Goal: Information Seeking & Learning: Learn about a topic

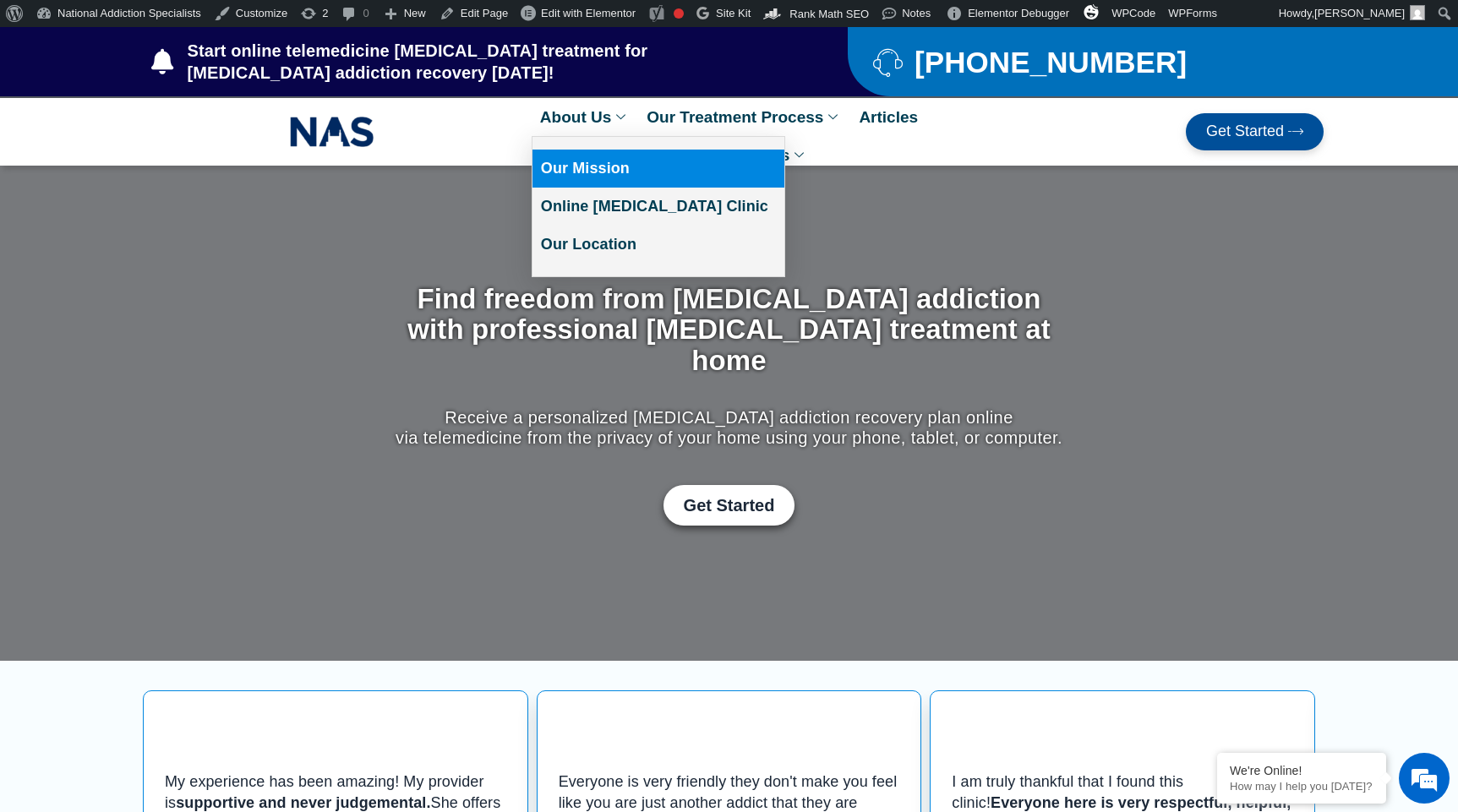
click at [628, 169] on link "Our Mission" at bounding box center [658, 169] width 252 height 38
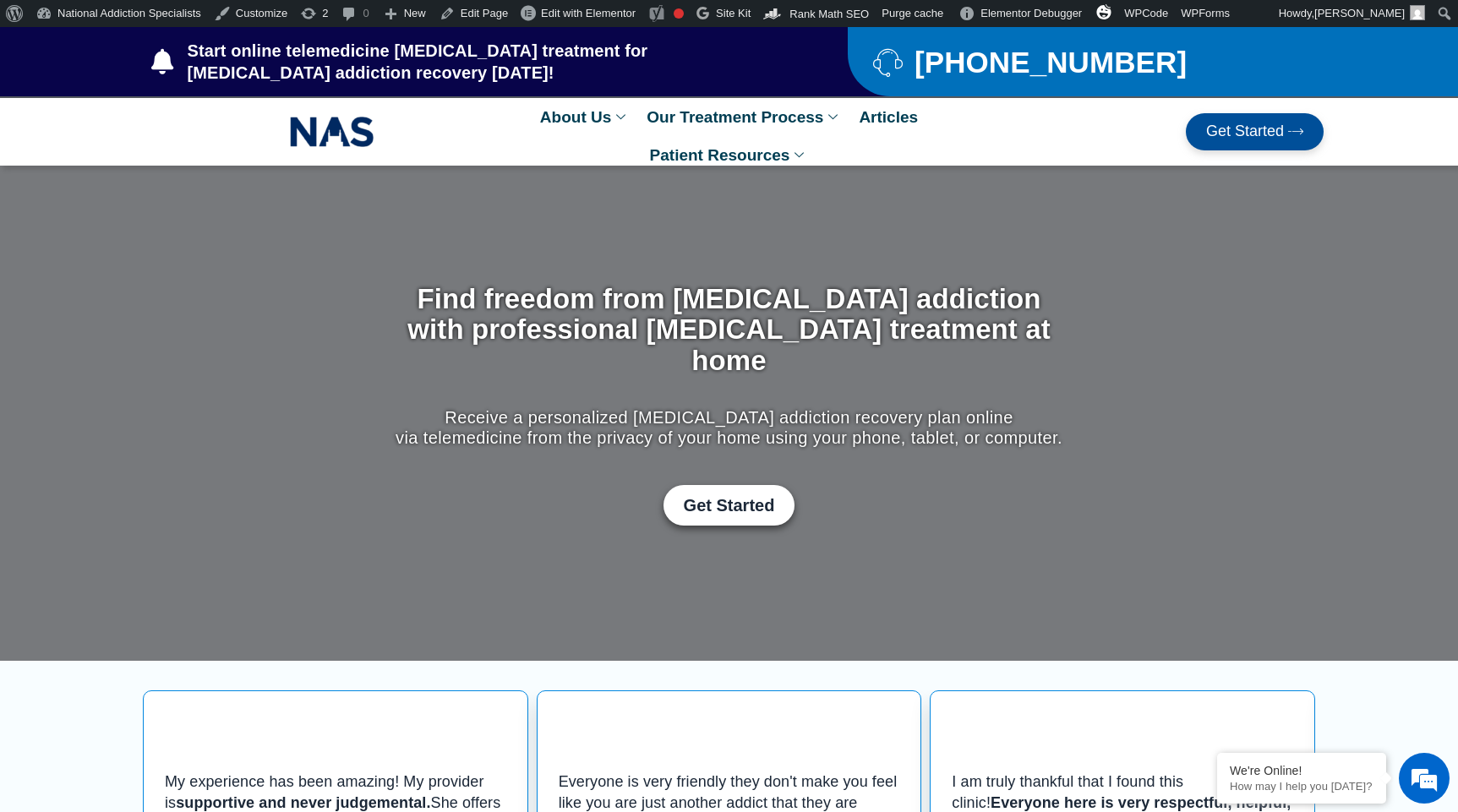
click at [1218, 138] on span "Get Started" at bounding box center [1245, 132] width 78 height 17
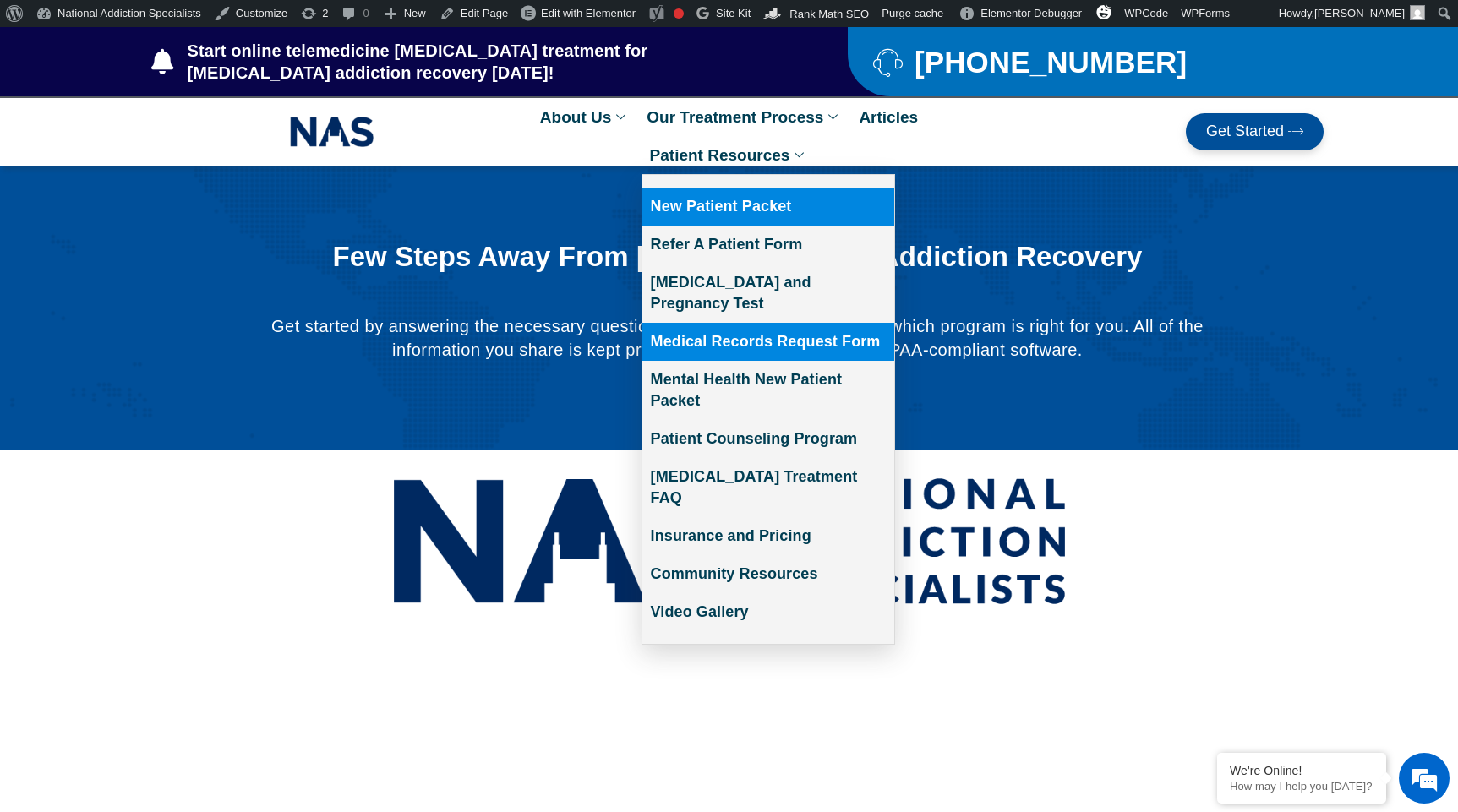
click at [738, 325] on link "Medical Records Request Form" at bounding box center [768, 342] width 252 height 38
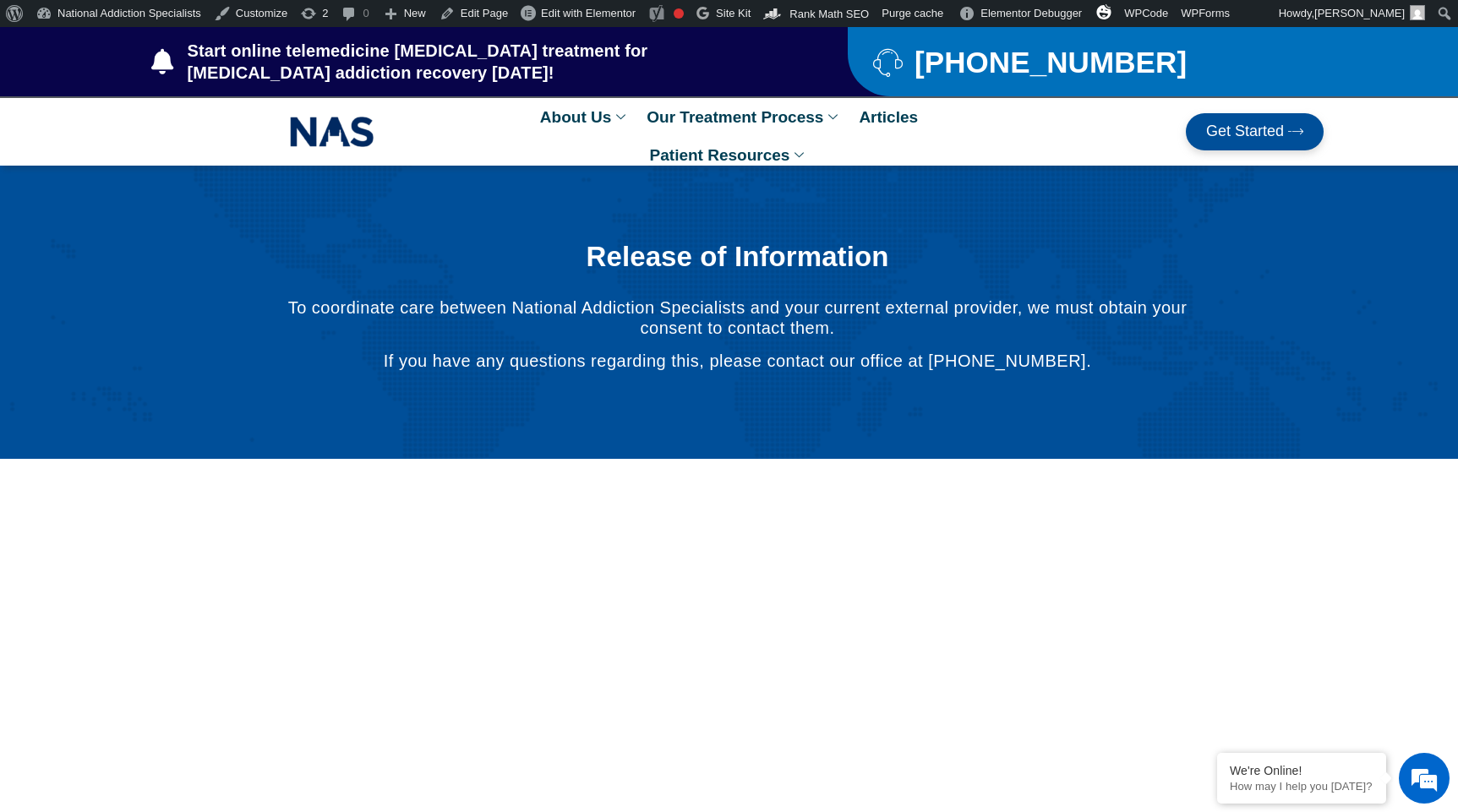
click at [850, 136] on link "Articles" at bounding box center [888, 117] width 76 height 38
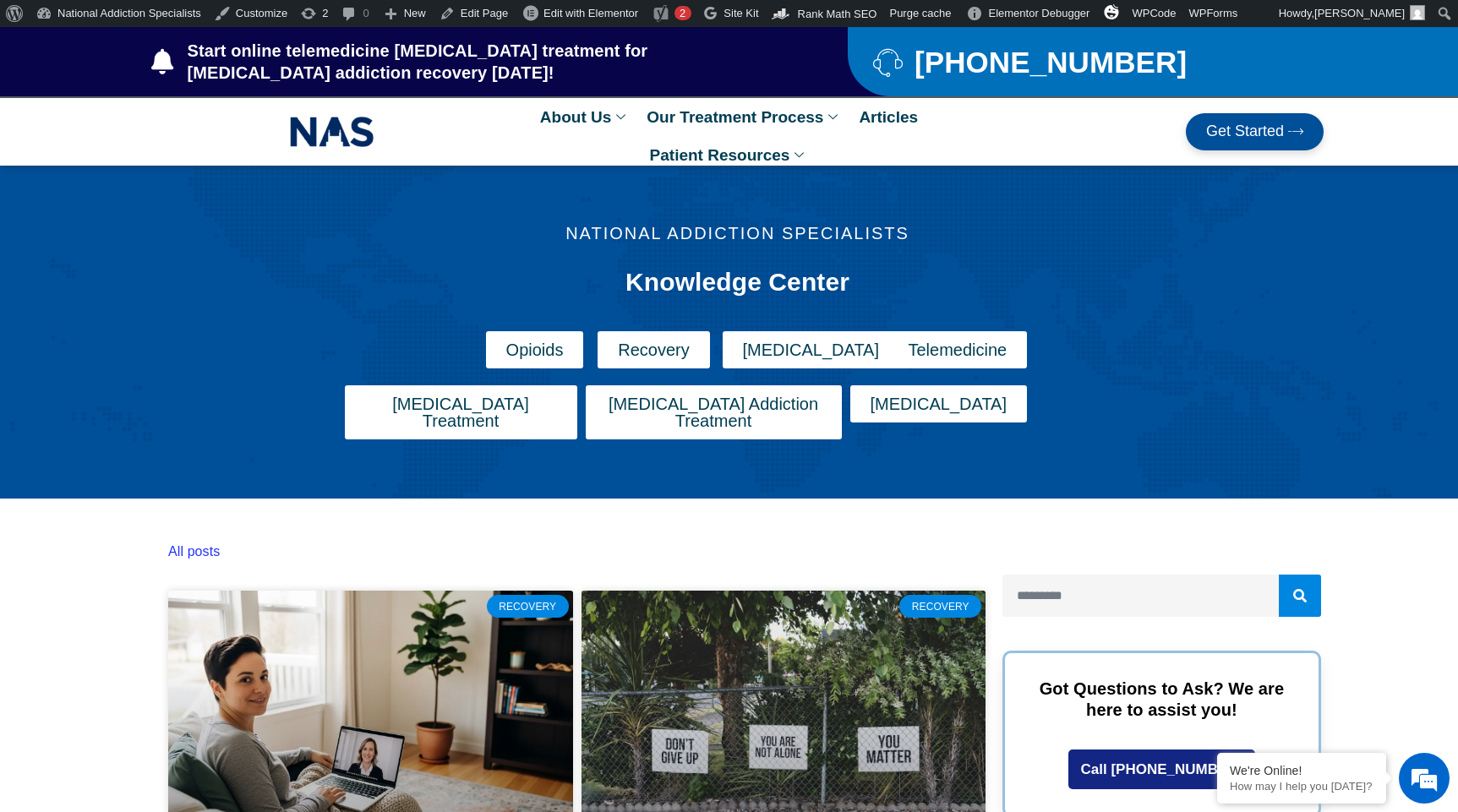
click at [736, 404] on span "Opioid Addiction Treatment" at bounding box center [714, 412] width 216 height 33
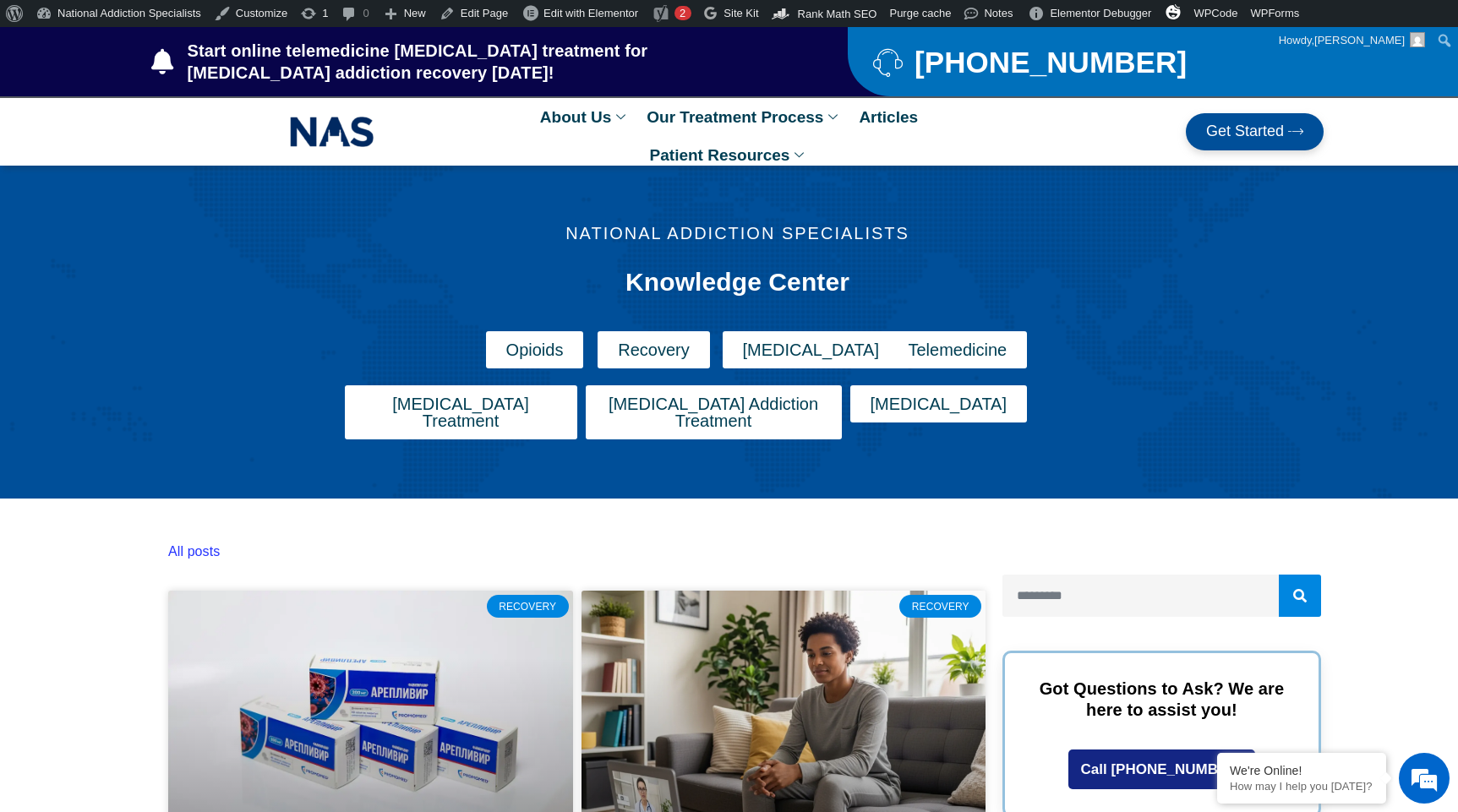
click at [319, 135] on img at bounding box center [332, 132] width 85 height 39
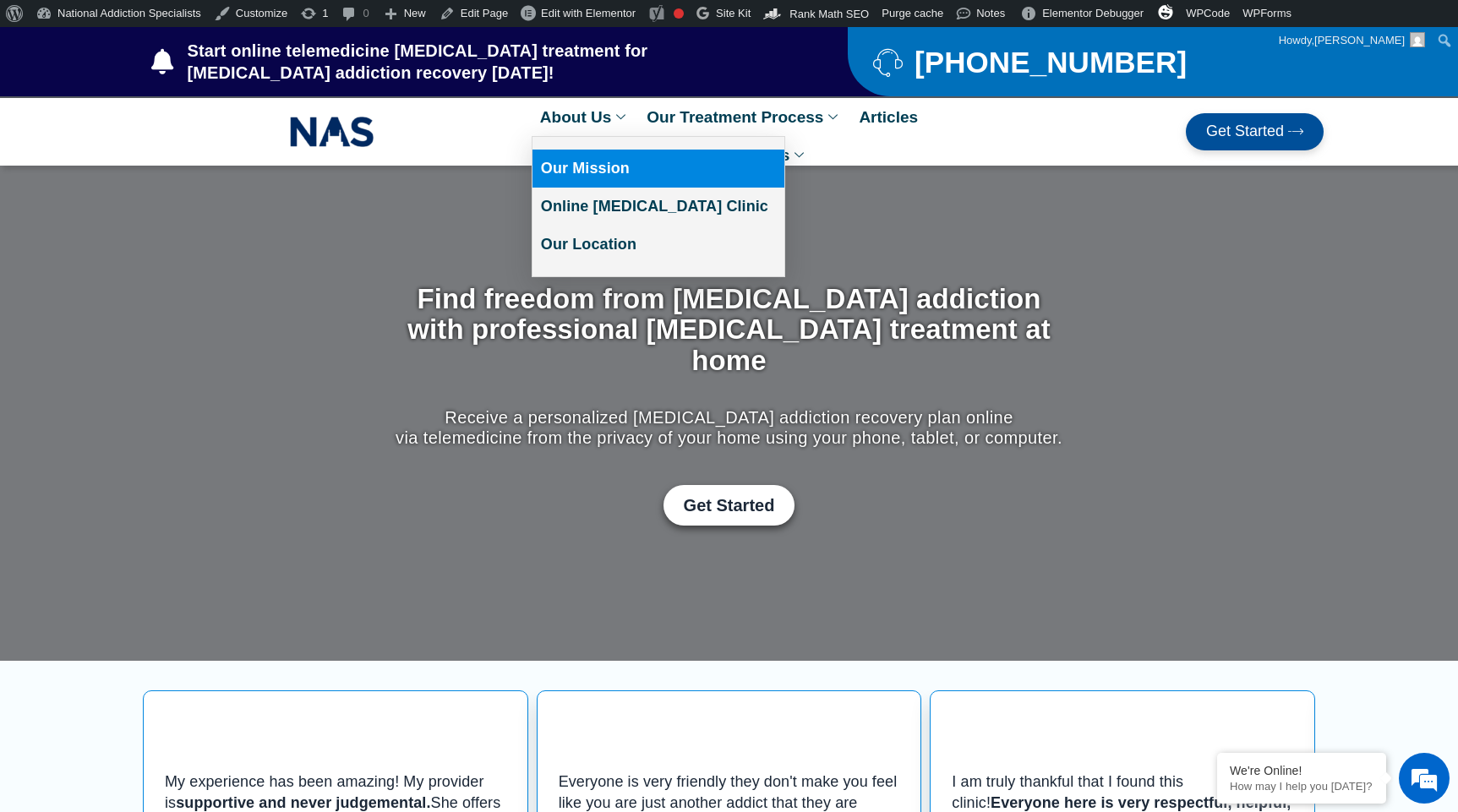
click at [626, 159] on link "Our Mission" at bounding box center [658, 169] width 252 height 38
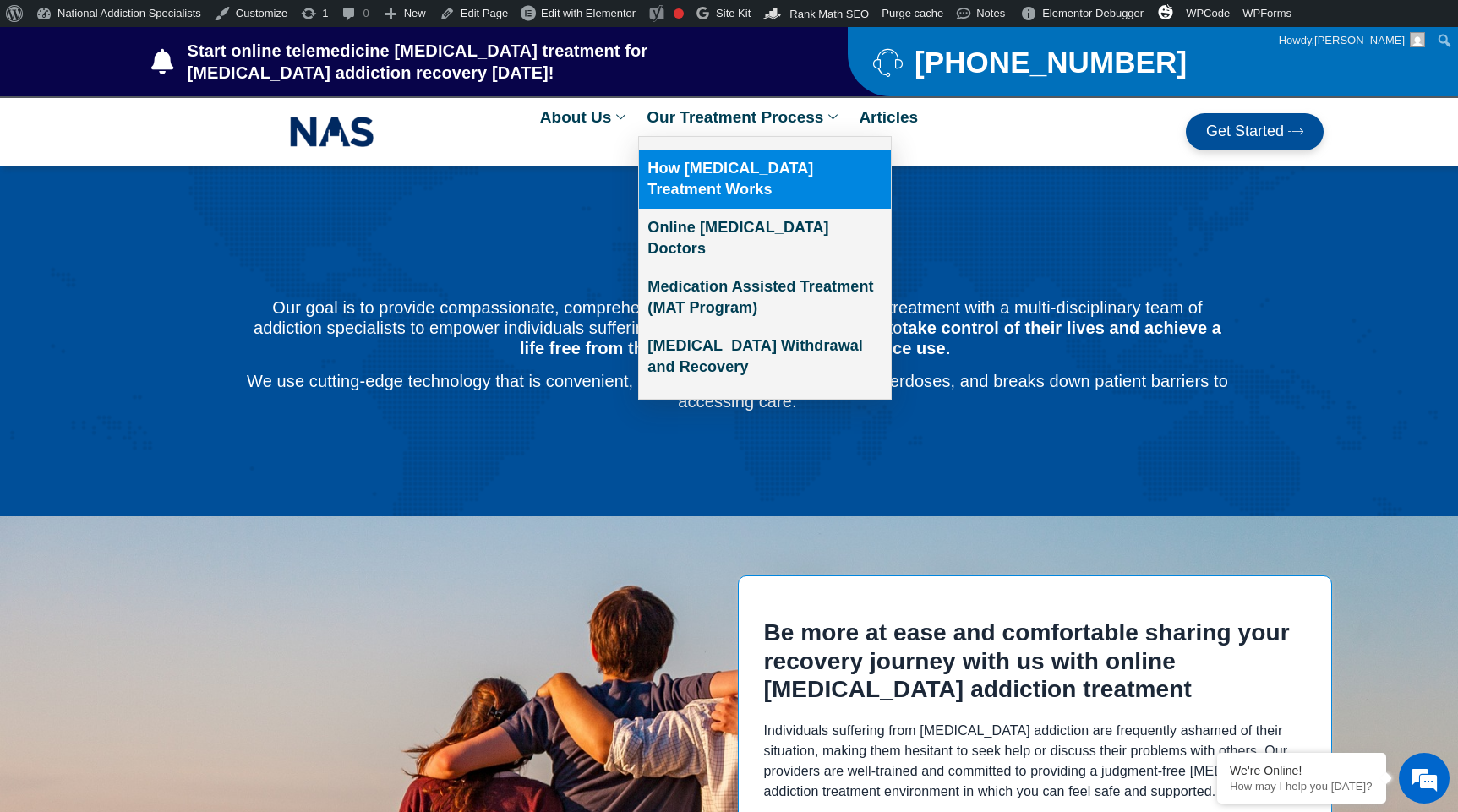
click at [802, 172] on link "How [MEDICAL_DATA] Treatment Works" at bounding box center [765, 179] width 252 height 59
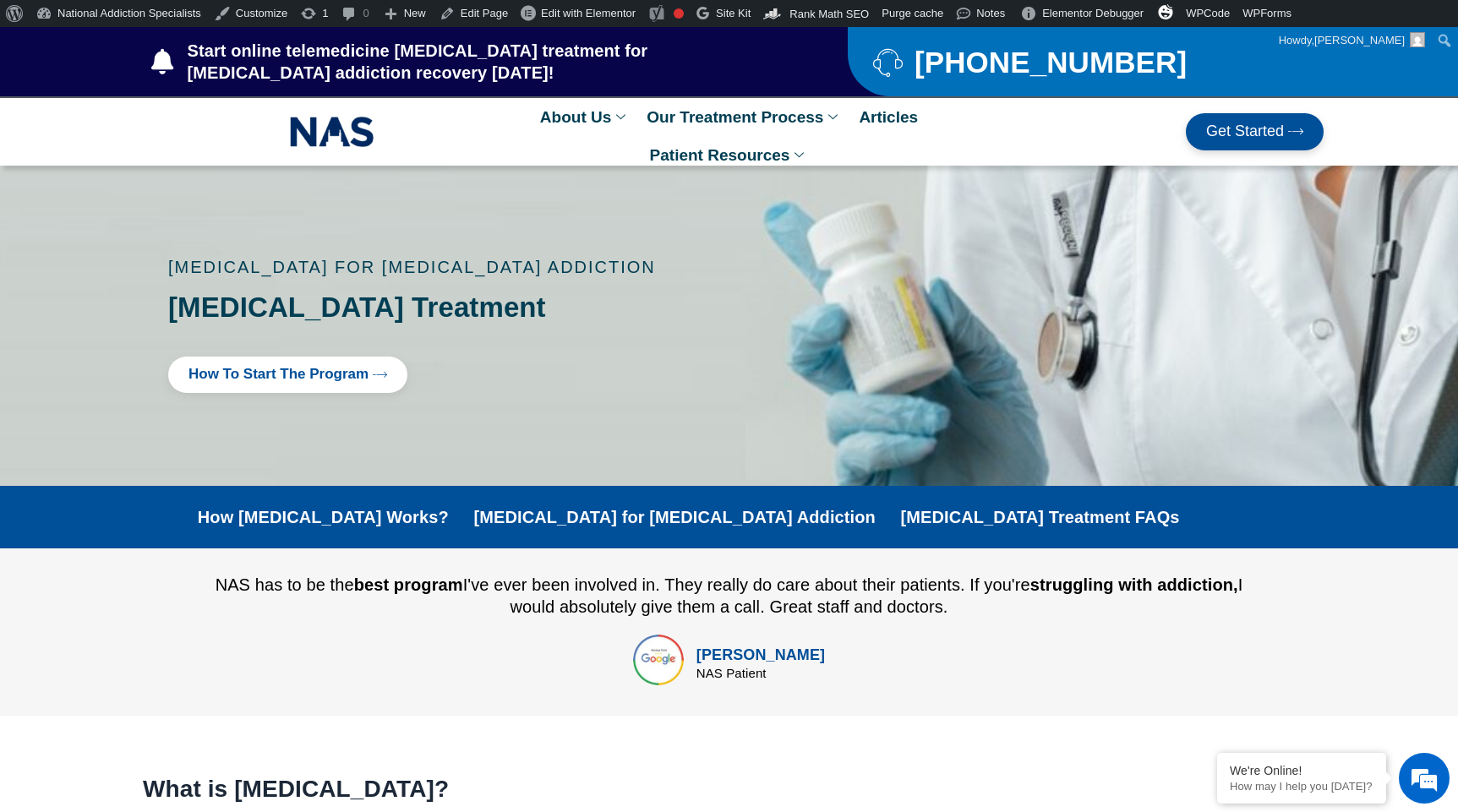
click at [273, 52] on span "Start online telemedicine [MEDICAL_DATA] treatment for [MEDICAL_DATA] addiction…" at bounding box center [482, 62] width 597 height 44
click at [346, 115] on img at bounding box center [332, 132] width 85 height 39
